Goal: Find specific page/section: Locate a particular part of the current website

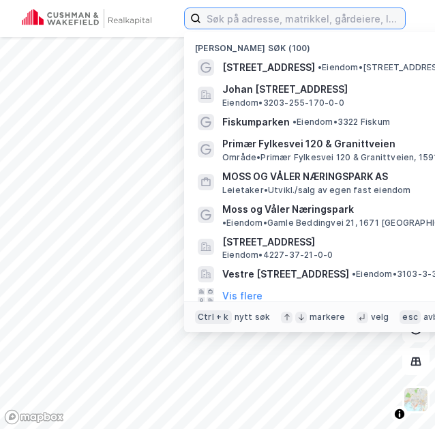
click at [252, 23] on input at bounding box center [303, 18] width 204 height 20
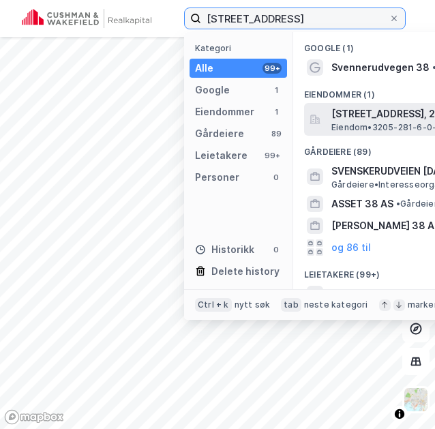
type input "[STREET_ADDRESS]"
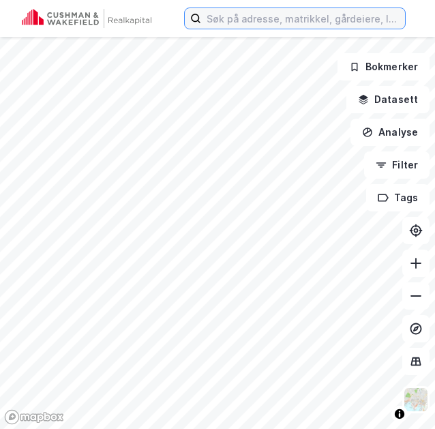
click at [224, 25] on input at bounding box center [303, 18] width 204 height 20
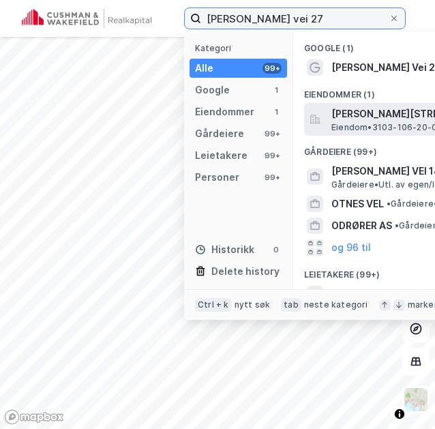
type input "ordfører utnes vei 27"
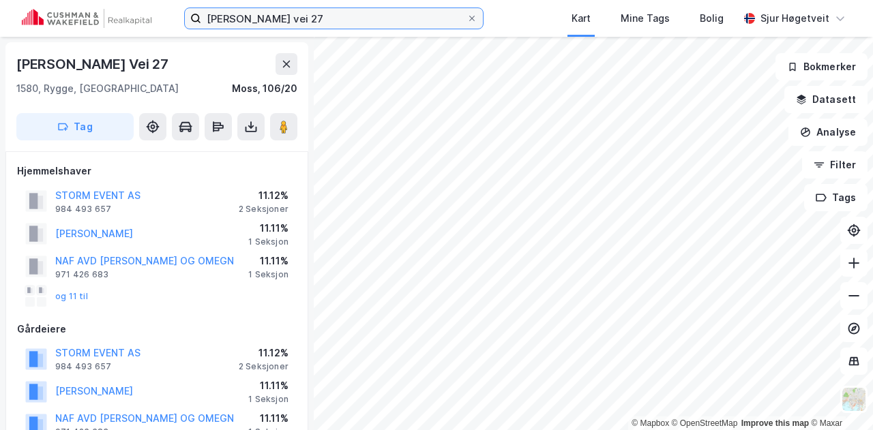
click at [366, 20] on input "ordfører utnes vei 27" at bounding box center [333, 18] width 265 height 20
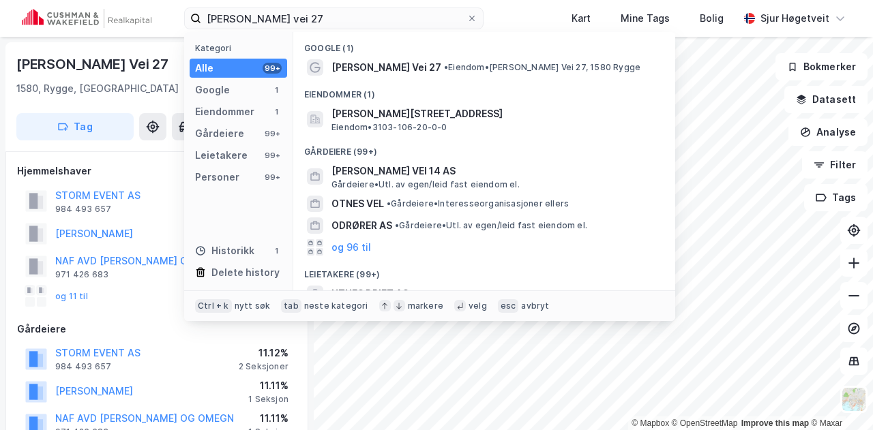
click at [411, 100] on div "Eiendommer (1)" at bounding box center [484, 90] width 382 height 25
click at [411, 101] on div "Eiendommer (1)" at bounding box center [484, 90] width 382 height 25
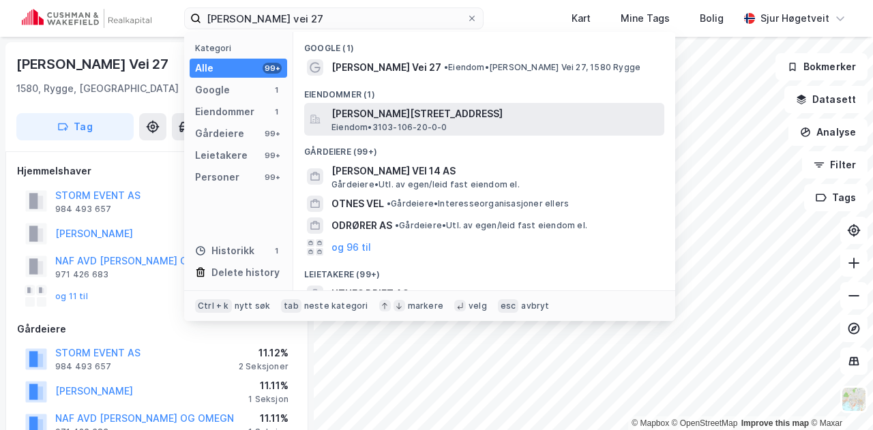
click at [415, 118] on span "Ordfører Utnes vei 27, 1580, RYGGE, MOSS" at bounding box center [494, 114] width 327 height 16
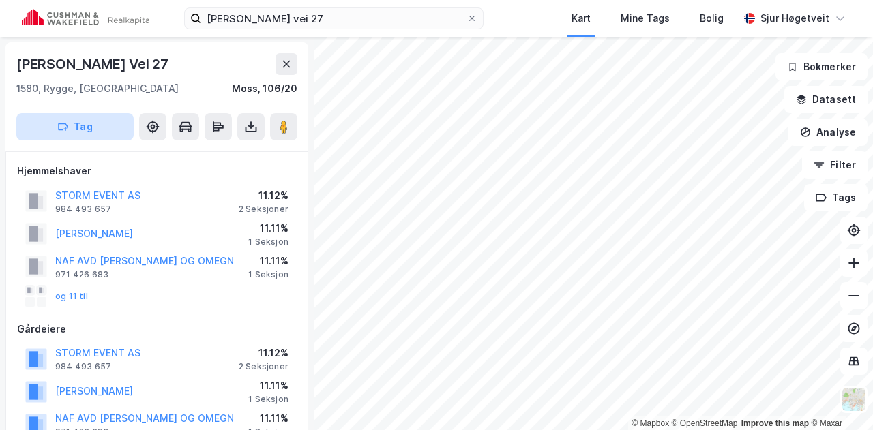
click at [105, 130] on button "Tag" at bounding box center [74, 126] width 117 height 27
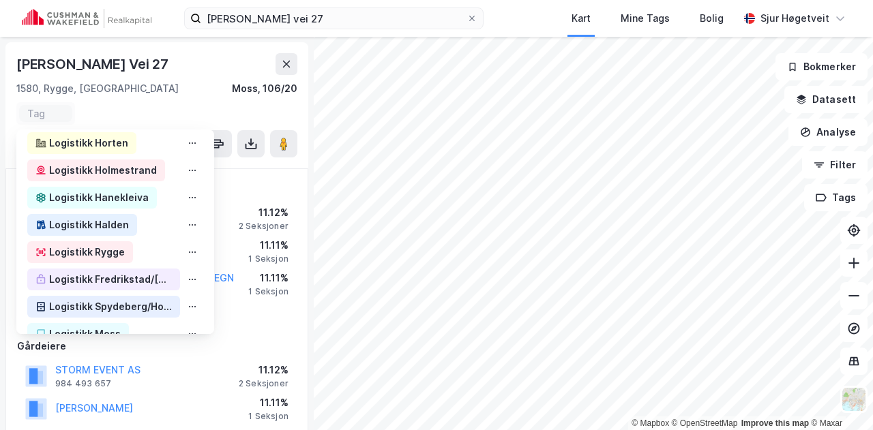
scroll to position [351, 0]
click at [134, 247] on div "Logistikk Rygge" at bounding box center [115, 252] width 198 height 27
